Goal: Information Seeking & Learning: Learn about a topic

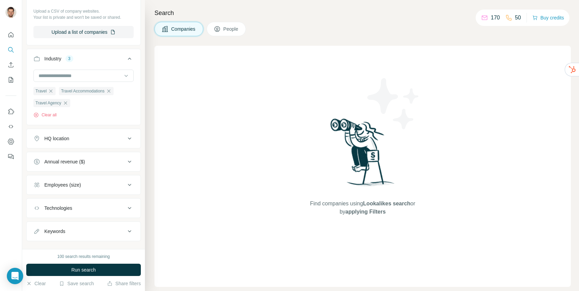
scroll to position [123, 0]
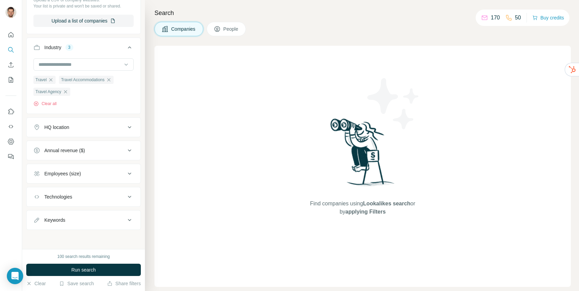
click at [115, 133] on button "HQ location" at bounding box center [84, 127] width 114 height 16
click at [101, 145] on input "text" at bounding box center [83, 144] width 100 height 12
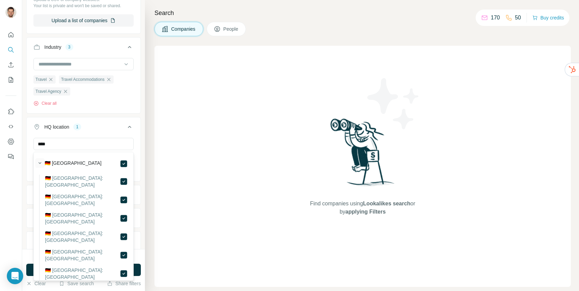
click at [39, 163] on icon "button" at bounding box center [40, 163] width 3 height 2
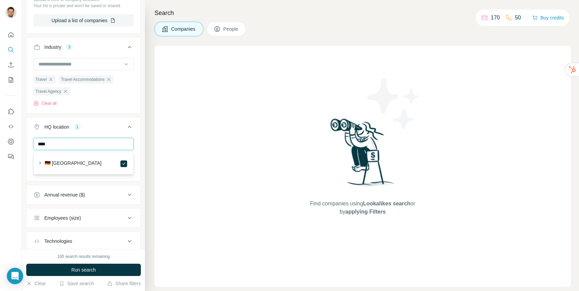
click at [64, 143] on input "****" at bounding box center [83, 144] width 100 height 12
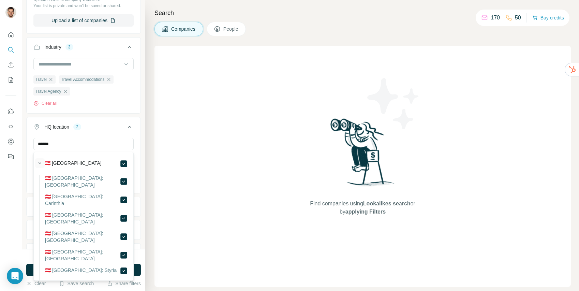
click at [38, 163] on icon "button" at bounding box center [39, 163] width 7 height 7
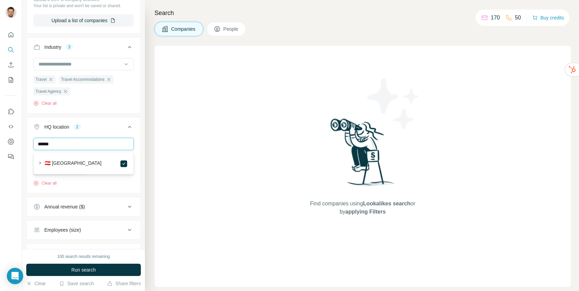
click at [70, 148] on input "******" at bounding box center [83, 144] width 100 height 12
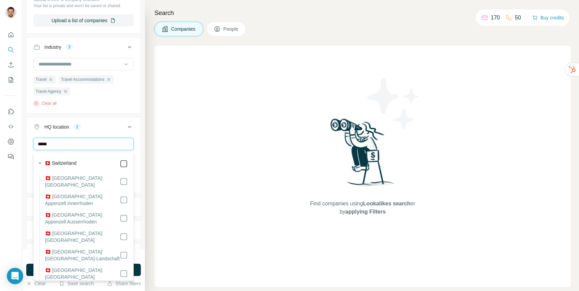
type input "*****"
click at [41, 161] on icon "button" at bounding box center [39, 163] width 7 height 7
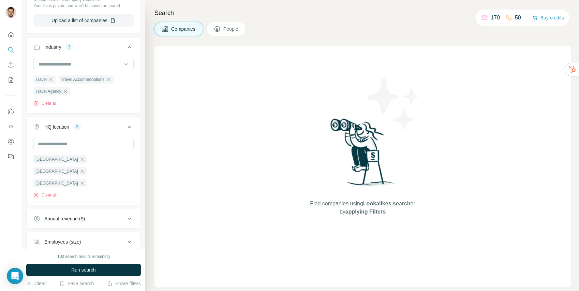
click at [144, 171] on div "New search Hide Company lookalikes Company information Company Select a company…" at bounding box center [83, 124] width 123 height 249
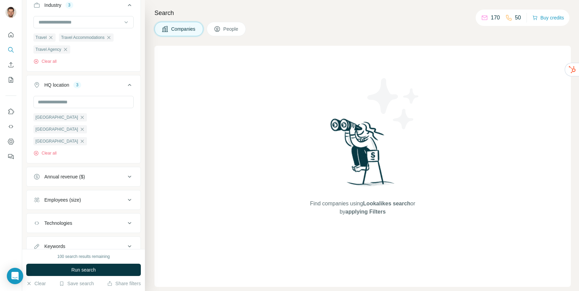
scroll to position [168, 0]
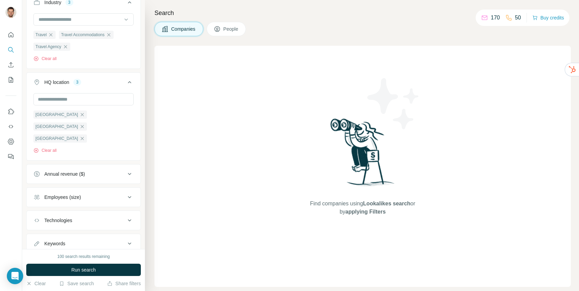
click at [126, 239] on icon at bounding box center [129, 243] width 8 height 8
click at [88, 254] on input "text" at bounding box center [76, 260] width 87 height 12
type input "**********"
type input "*********"
type input "*******"
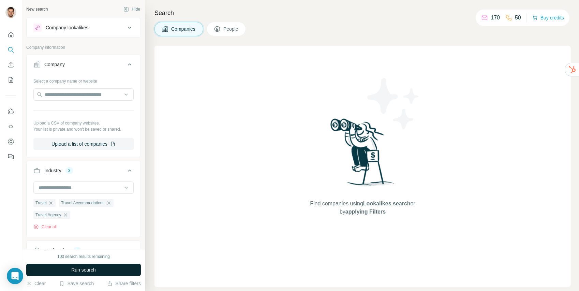
click at [92, 270] on span "Run search" at bounding box center [83, 269] width 25 height 7
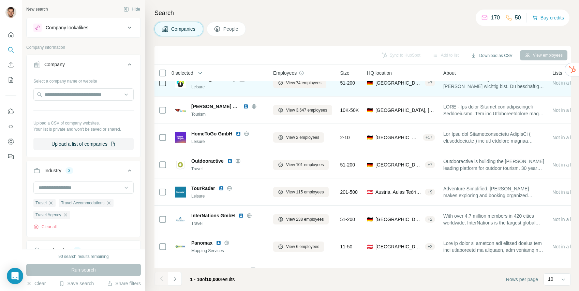
scroll to position [86, 0]
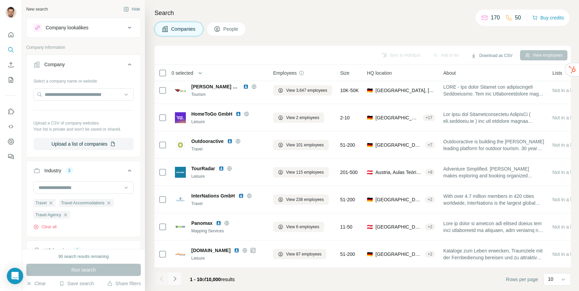
click at [174, 276] on icon "Navigate to next page" at bounding box center [175, 278] width 7 height 7
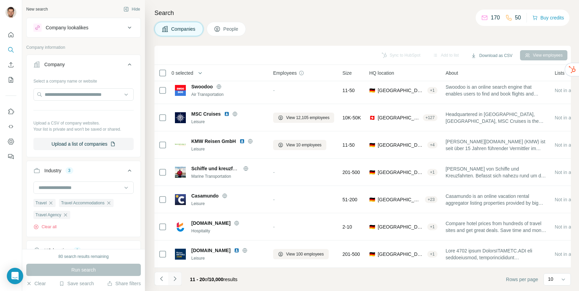
click at [175, 279] on icon "Navigate to next page" at bounding box center [175, 278] width 2 height 4
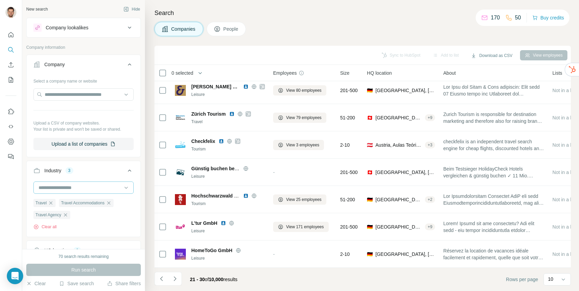
click at [96, 189] on input at bounding box center [80, 188] width 84 height 8
click at [95, 185] on input at bounding box center [80, 188] width 84 height 8
type input "***"
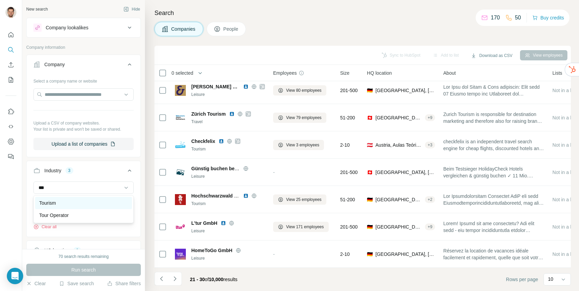
click at [97, 200] on div "Tourism" at bounding box center [83, 202] width 89 height 7
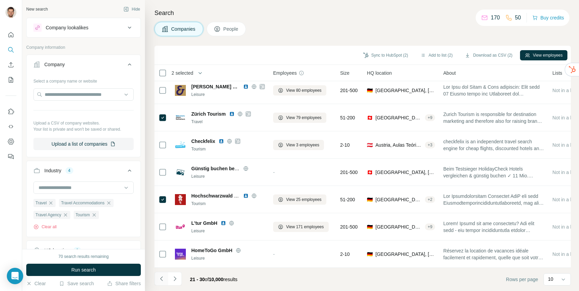
click at [162, 276] on icon "Navigate to previous page" at bounding box center [161, 278] width 2 height 4
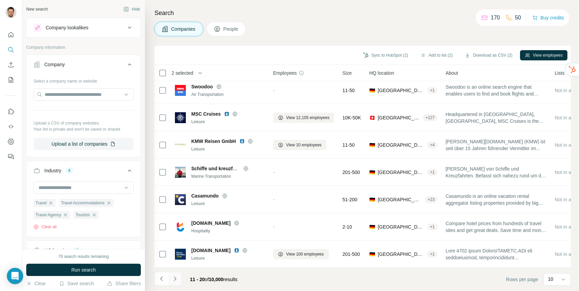
click at [174, 276] on icon "Navigate to next page" at bounding box center [175, 278] width 2 height 4
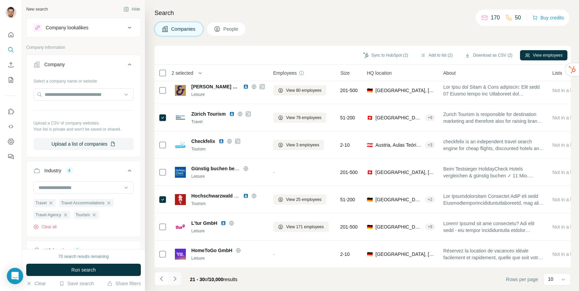
click at [174, 276] on icon "Navigate to next page" at bounding box center [175, 278] width 2 height 4
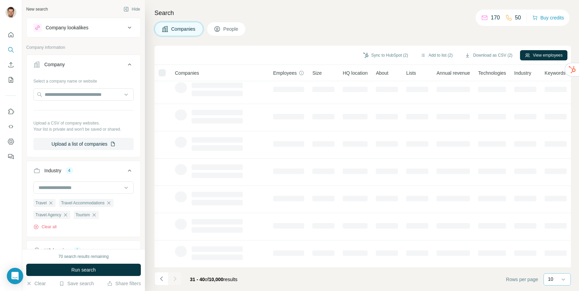
click at [556, 277] on div "10" at bounding box center [556, 279] width 17 height 7
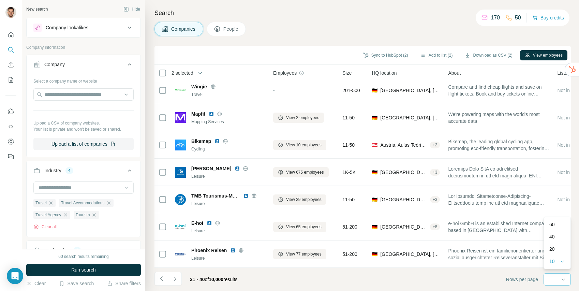
click at [555, 226] on p "60" at bounding box center [551, 224] width 5 height 7
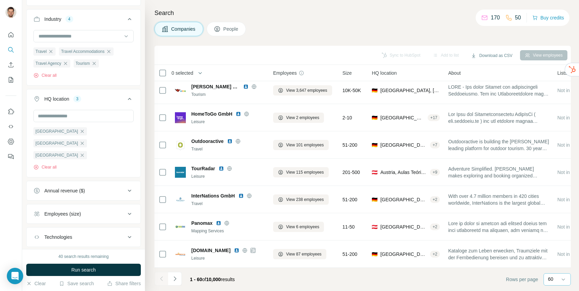
scroll to position [213, 0]
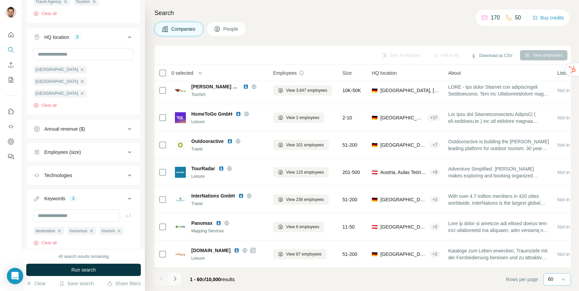
click at [177, 278] on icon "Navigate to next page" at bounding box center [175, 278] width 7 height 7
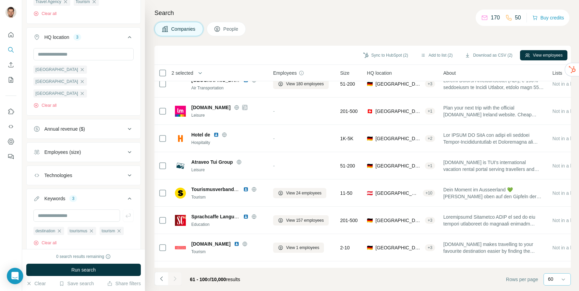
scroll to position [612, 0]
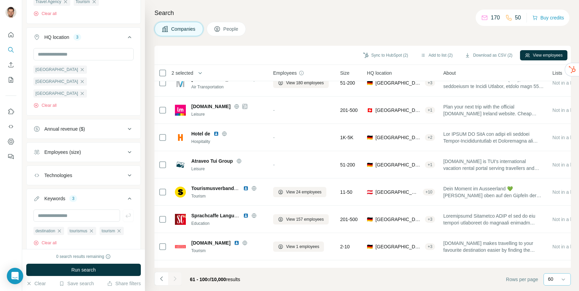
click at [125, 125] on icon at bounding box center [129, 129] width 8 height 8
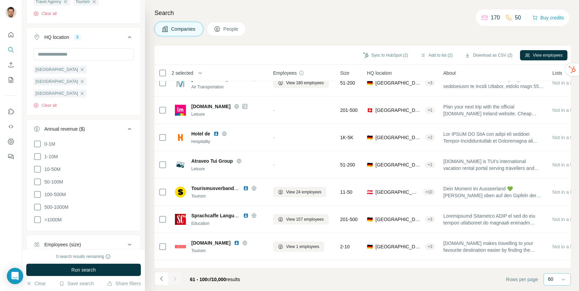
click at [128, 240] on icon at bounding box center [129, 244] width 8 height 8
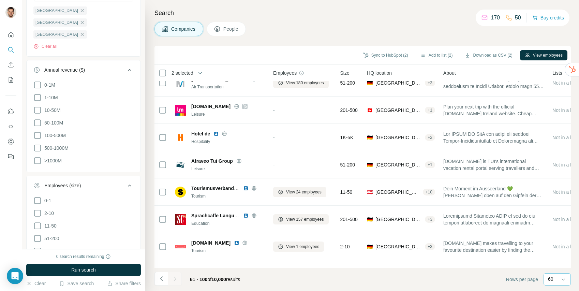
scroll to position [273, 0]
click at [39, 221] on icon at bounding box center [37, 225] width 8 height 8
click at [80, 269] on span "Run search" at bounding box center [83, 269] width 25 height 7
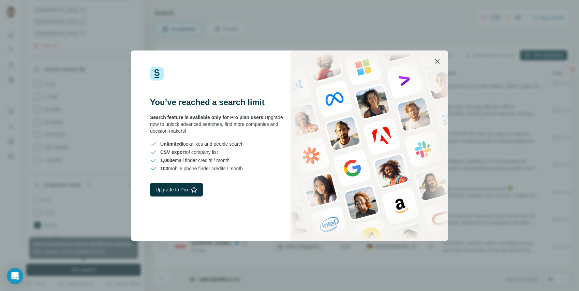
click at [436, 62] on icon "button" at bounding box center [437, 61] width 5 height 5
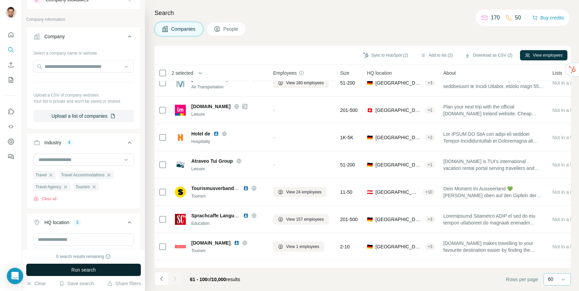
scroll to position [28, 0]
click at [85, 117] on button "Upload a list of companies" at bounding box center [83, 116] width 100 height 12
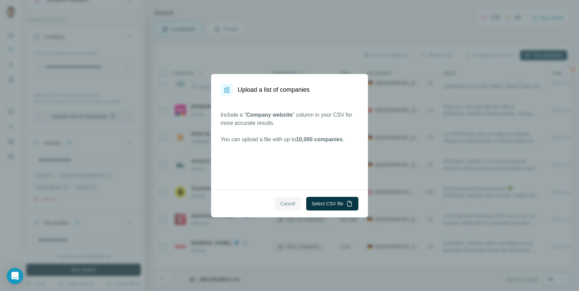
click at [288, 203] on span "Cancel" at bounding box center [287, 203] width 15 height 7
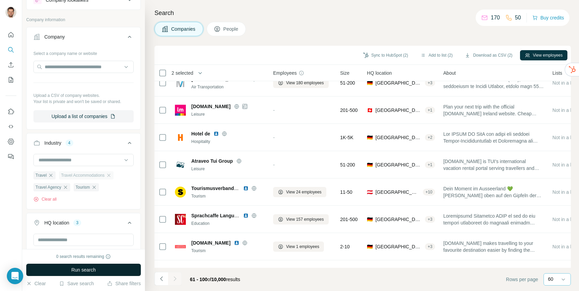
scroll to position [0, 0]
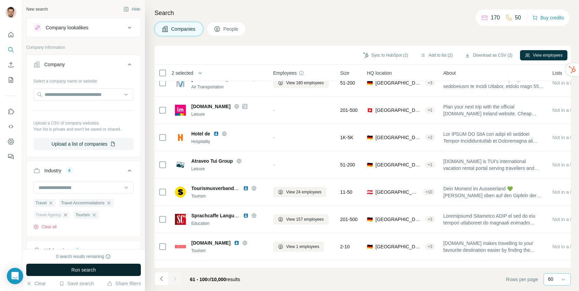
click at [67, 216] on icon "button" at bounding box center [65, 214] width 3 height 3
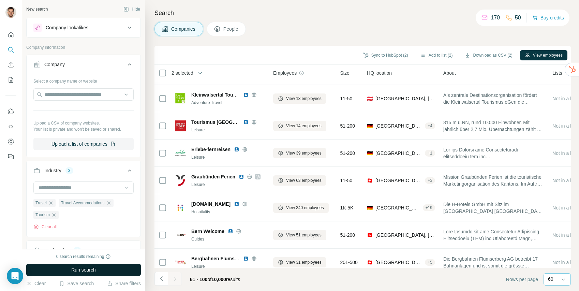
scroll to position [905, 0]
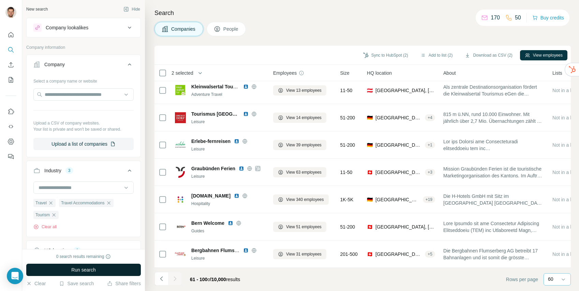
click at [219, 30] on icon at bounding box center [217, 29] width 7 height 7
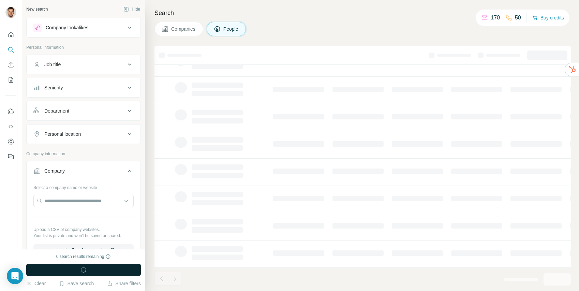
scroll to position [86, 0]
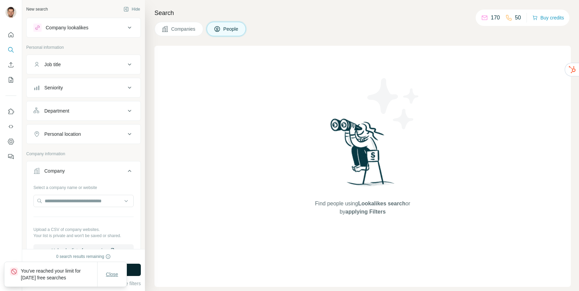
click at [114, 276] on span "Close" at bounding box center [112, 274] width 12 height 7
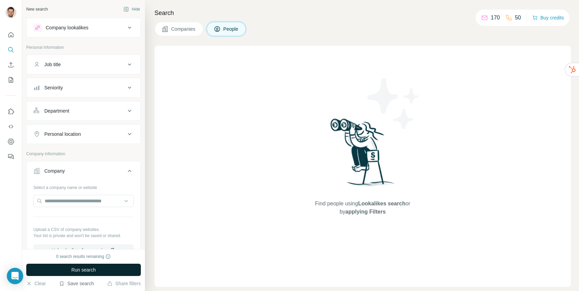
click at [70, 286] on button "Save search" at bounding box center [76, 283] width 35 height 7
click at [109, 259] on div "Save search" at bounding box center [96, 258] width 72 height 14
click at [177, 27] on span "Companies" at bounding box center [183, 29] width 25 height 7
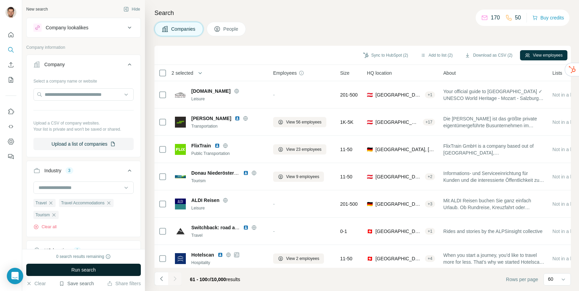
click at [78, 280] on button "Save search" at bounding box center [76, 283] width 35 height 7
click at [92, 258] on div "Save search" at bounding box center [96, 258] width 72 height 14
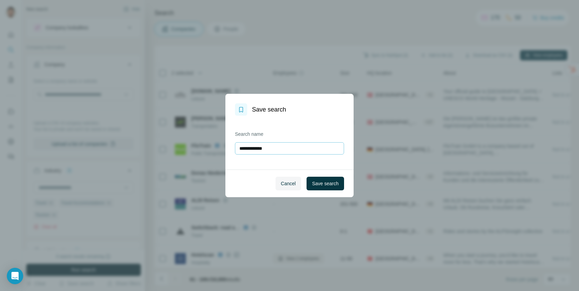
click at [293, 148] on input "**********" at bounding box center [289, 148] width 109 height 12
type input "**********"
click at [322, 180] on span "Save search" at bounding box center [325, 183] width 27 height 7
